Goal: Task Accomplishment & Management: Complete application form

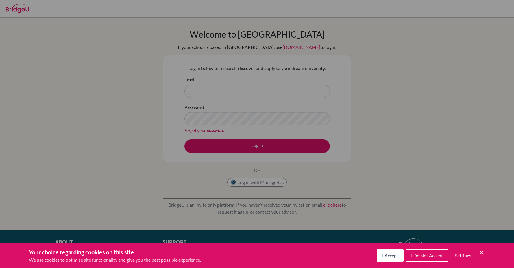
click at [387, 255] on span "I Accept" at bounding box center [390, 254] width 16 height 5
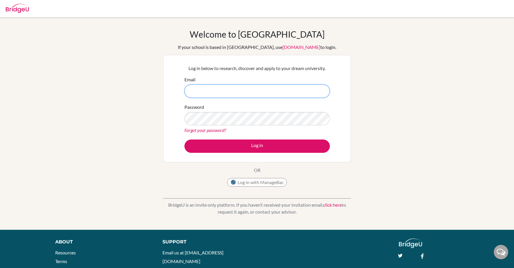
click at [308, 88] on input "Email" at bounding box center [256, 90] width 145 height 13
type input "[EMAIL_ADDRESS][DOMAIN_NAME]"
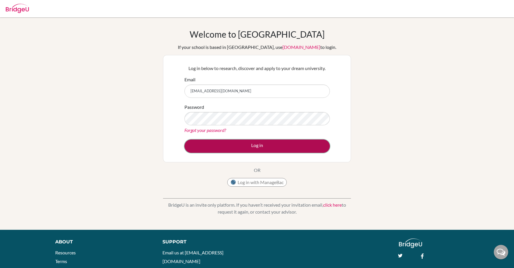
click at [270, 141] on button "Log in" at bounding box center [256, 145] width 145 height 13
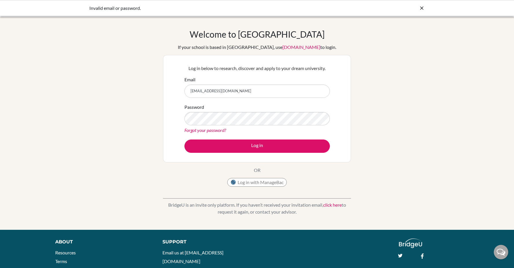
click at [421, 4] on div "Invalid email or password." at bounding box center [257, 8] width 514 height 16
click at [421, 9] on icon at bounding box center [422, 8] width 6 height 6
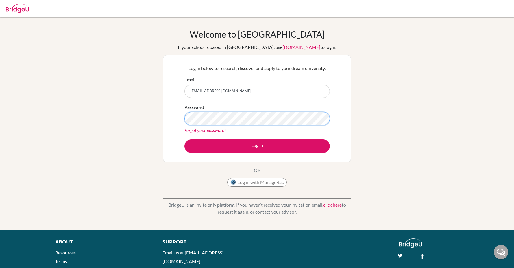
click at [184, 139] on button "Log in" at bounding box center [256, 145] width 145 height 13
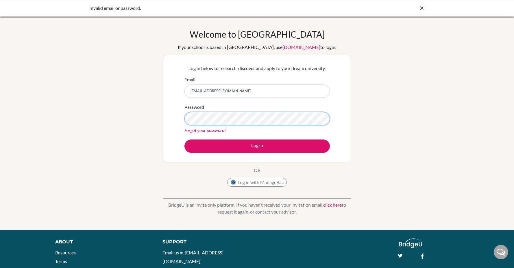
click at [184, 139] on button "Log in" at bounding box center [256, 145] width 145 height 13
click at [422, 8] on icon at bounding box center [422, 8] width 6 height 6
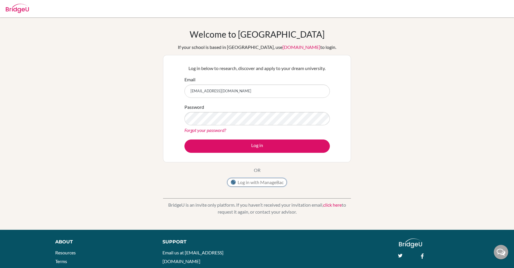
click at [267, 183] on button "Log in with ManageBac" at bounding box center [257, 182] width 60 height 9
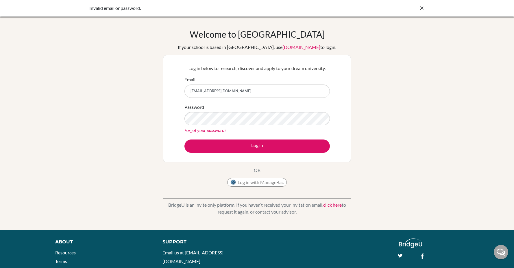
click at [424, 6] on icon at bounding box center [422, 8] width 6 height 6
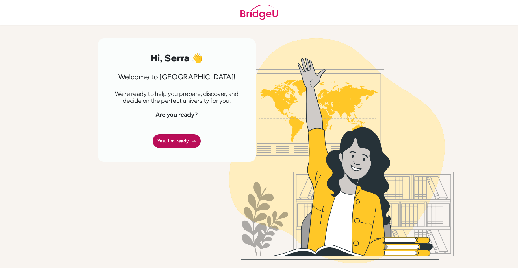
click at [170, 137] on link "Yes, I'm ready" at bounding box center [177, 141] width 48 height 14
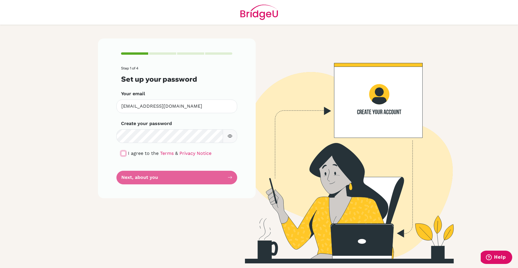
click at [123, 153] on input "checkbox" at bounding box center [123, 153] width 5 height 5
checkbox input "true"
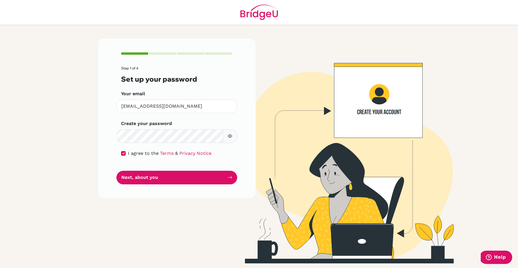
click at [232, 118] on form "Step 1 of 4 Set up your password Your email [EMAIL_ADDRESS][DOMAIN_NAME] Invali…" at bounding box center [177, 125] width 112 height 118
click at [205, 180] on button "Next, about you" at bounding box center [176, 178] width 121 height 14
